Goal: Navigation & Orientation: Find specific page/section

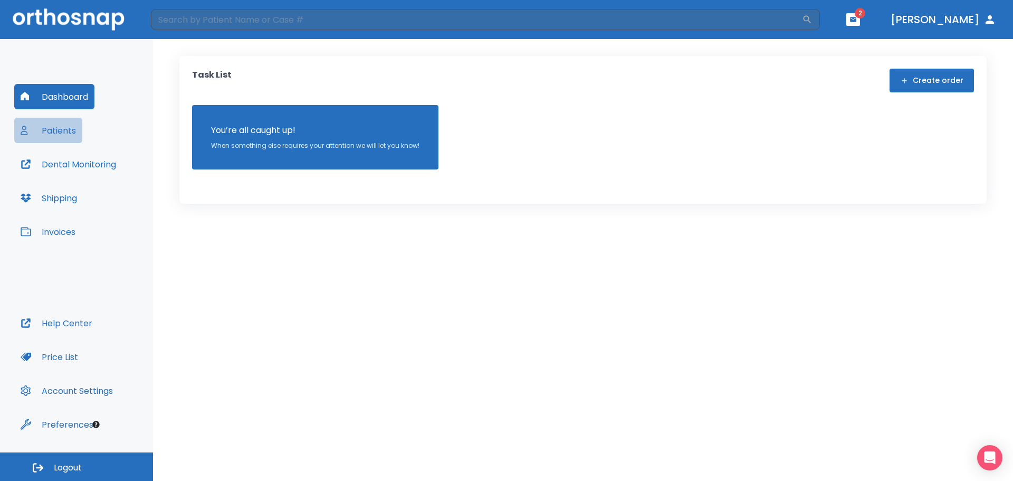
click at [52, 135] on button "Patients" at bounding box center [48, 130] width 68 height 25
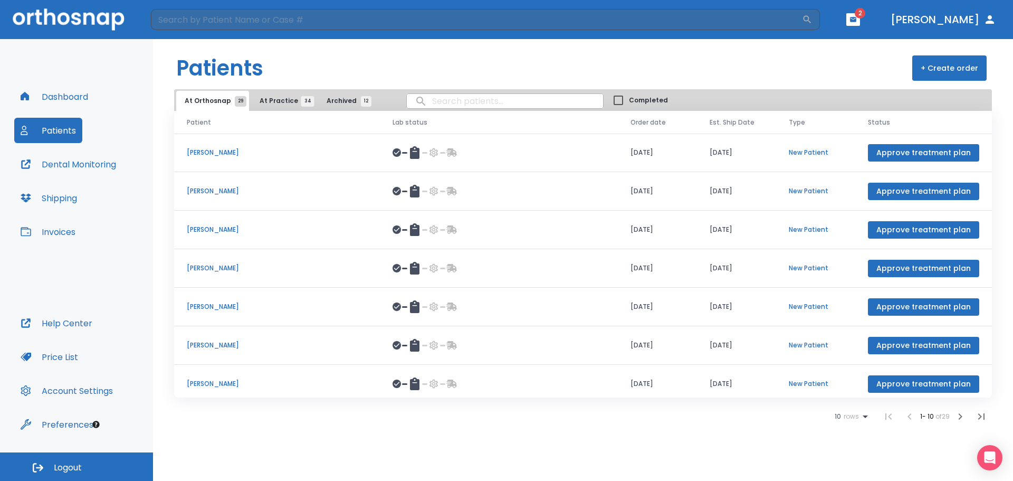
click at [56, 95] on button "Dashboard" at bounding box center [54, 96] width 80 height 25
